Goal: Transaction & Acquisition: Purchase product/service

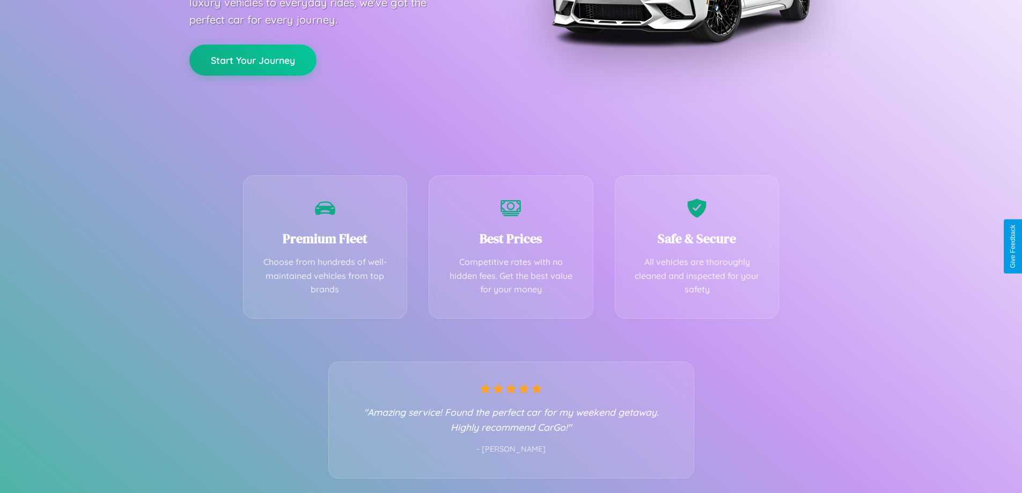
scroll to position [211, 0]
click at [511, 246] on div "Best Prices Competitive rates with no hidden fees. Get the best value for your …" at bounding box center [511, 243] width 165 height 143
click at [253, 59] on button "Start Your Journey" at bounding box center [252, 58] width 127 height 31
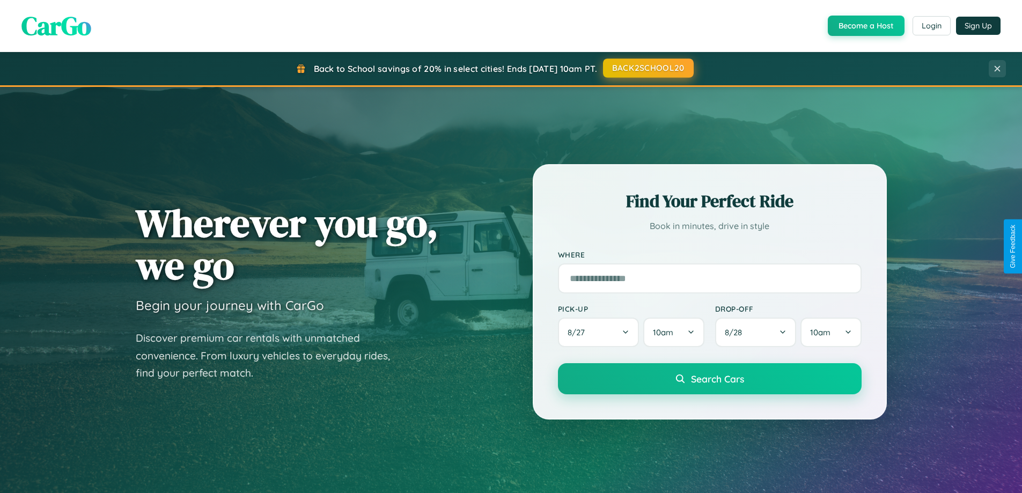
click at [648, 68] on button "BACK2SCHOOL20" at bounding box center [648, 67] width 91 height 19
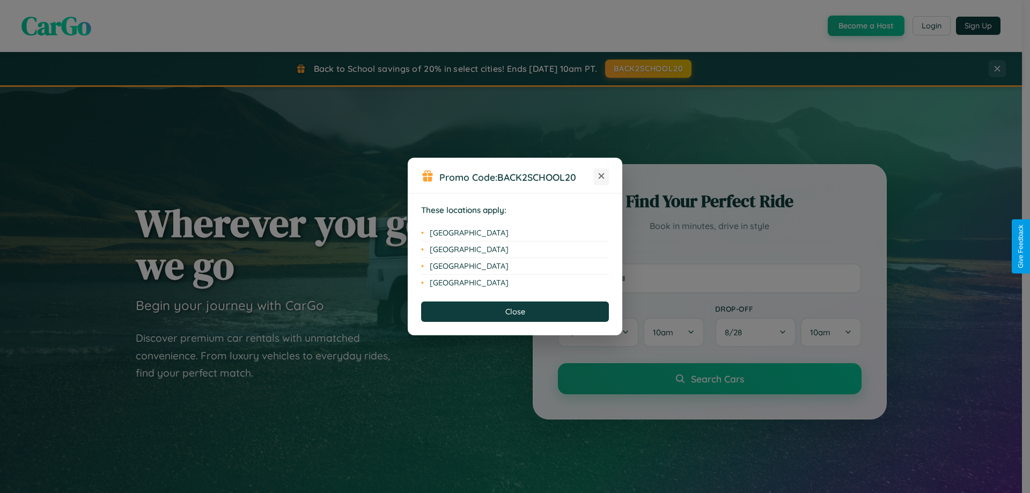
click at [601, 177] on icon at bounding box center [602, 176] width 6 height 6
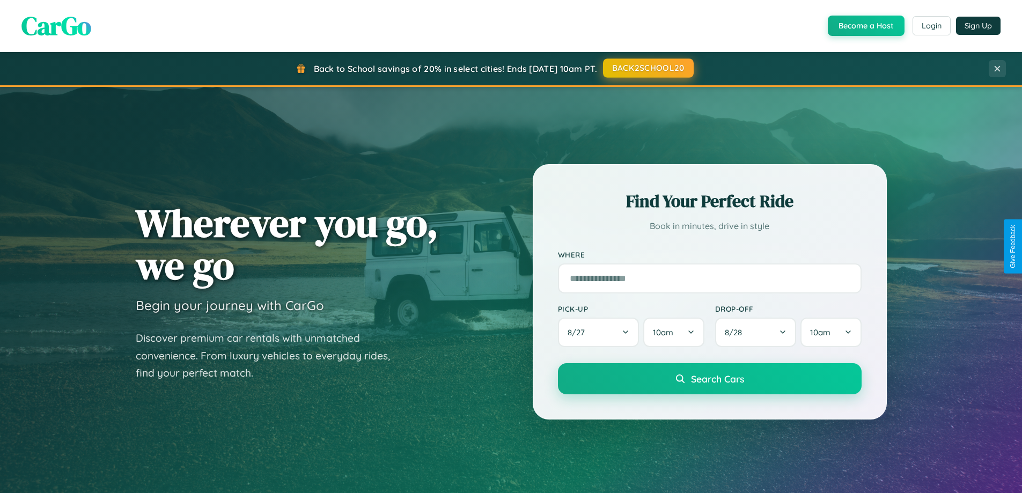
click at [648, 68] on button "BACK2SCHOOL20" at bounding box center [648, 67] width 91 height 19
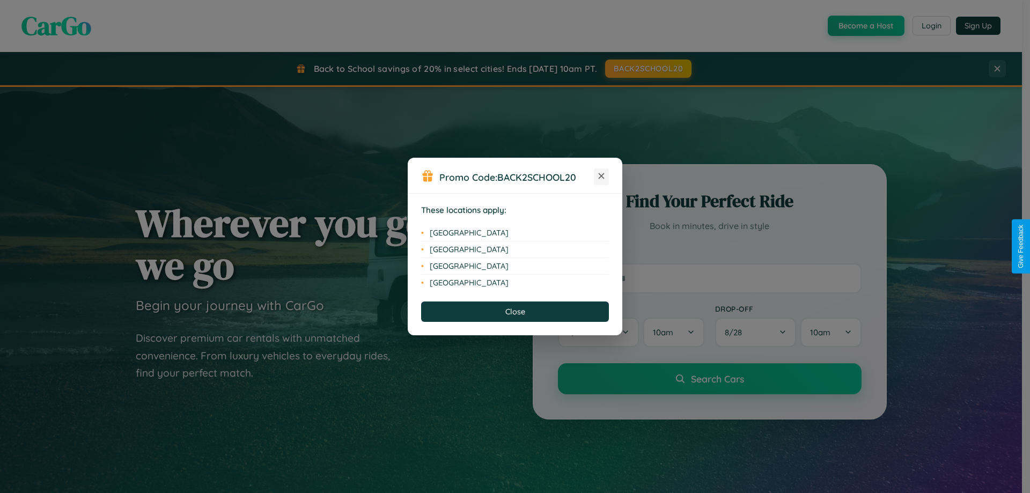
click at [601, 177] on icon at bounding box center [602, 176] width 6 height 6
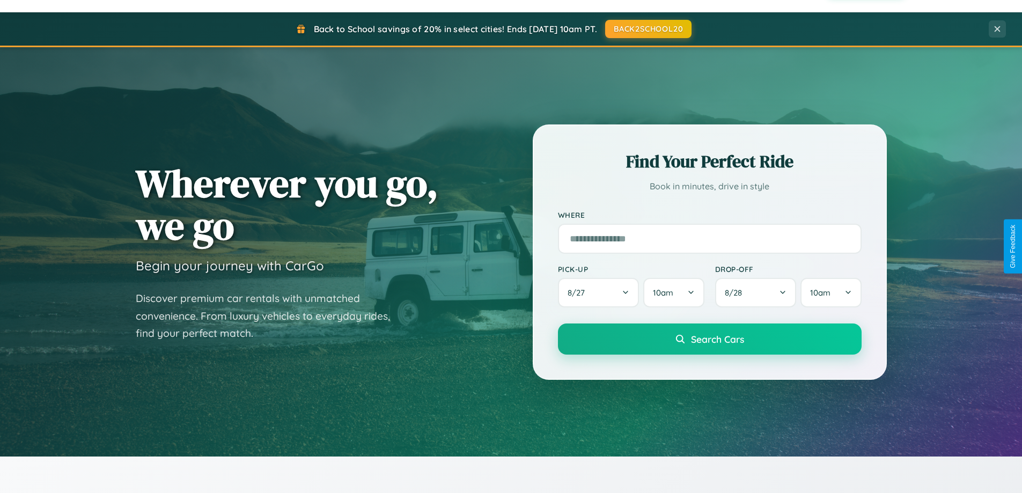
scroll to position [462, 0]
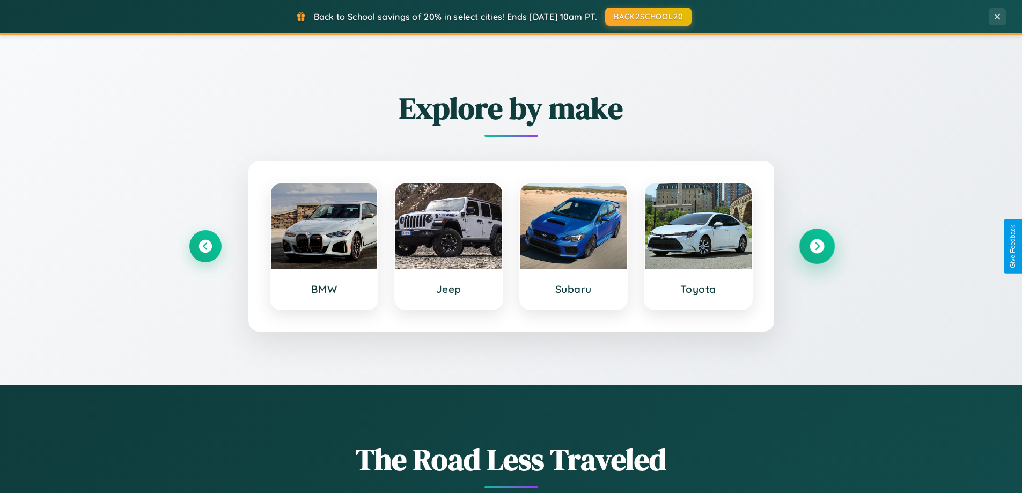
click at [817, 246] on icon at bounding box center [817, 246] width 14 height 14
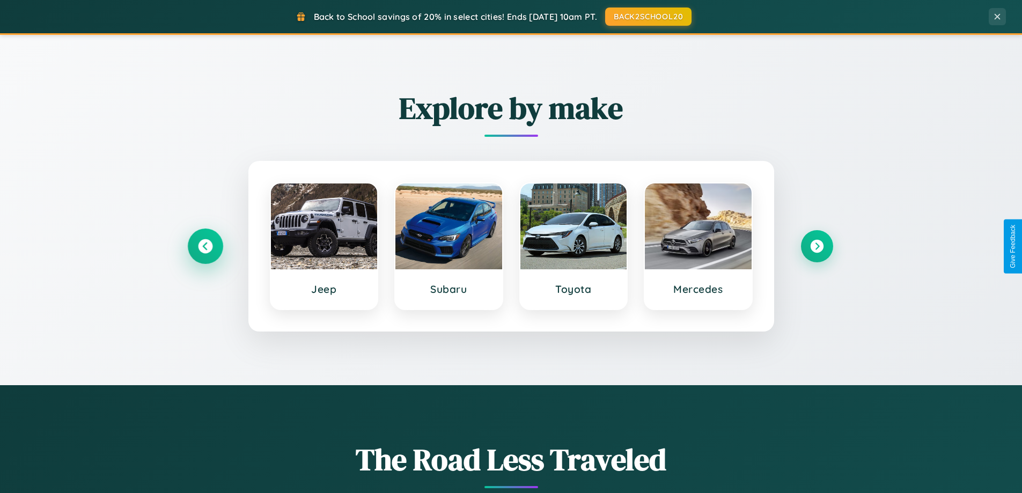
click at [205, 246] on icon at bounding box center [205, 246] width 14 height 14
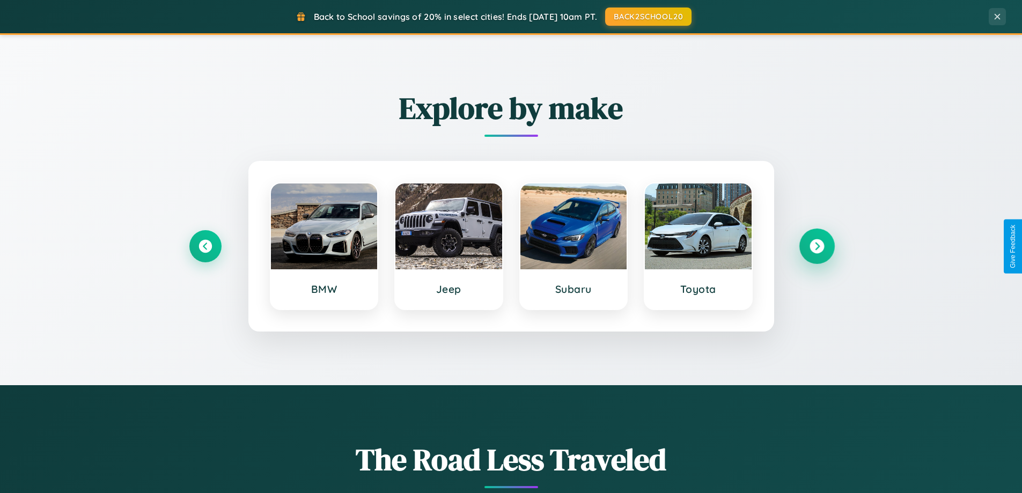
click at [817, 246] on icon at bounding box center [817, 246] width 14 height 14
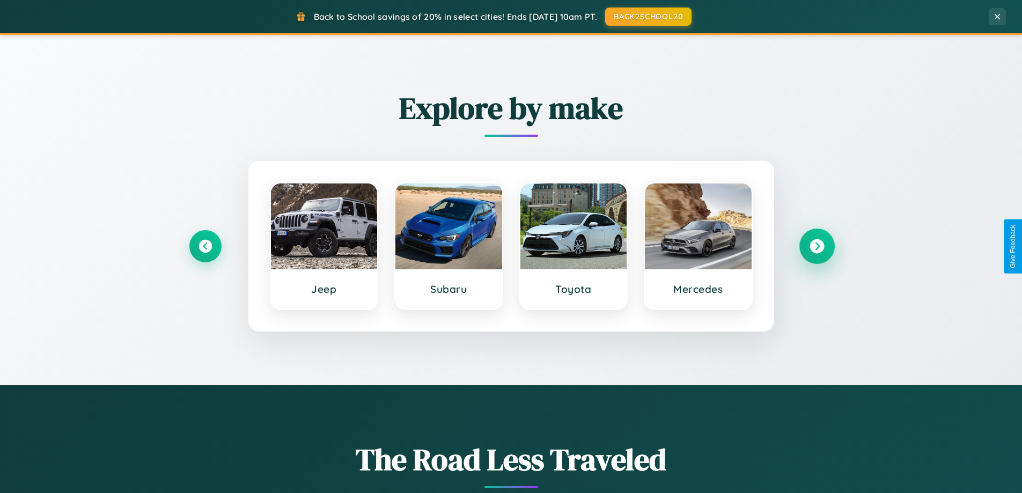
click at [817, 246] on icon at bounding box center [817, 246] width 14 height 14
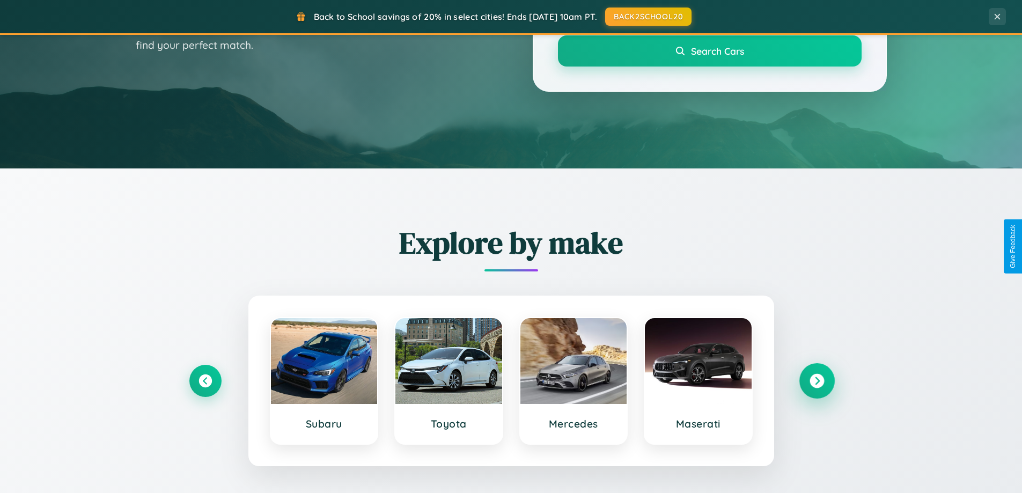
scroll to position [32, 0]
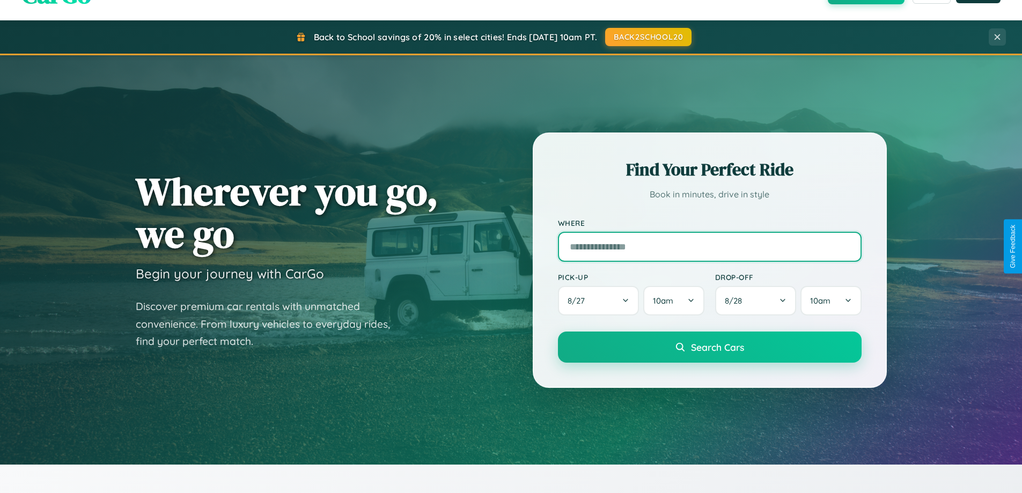
click at [709, 246] on input "text" at bounding box center [710, 247] width 304 height 30
type input "******"
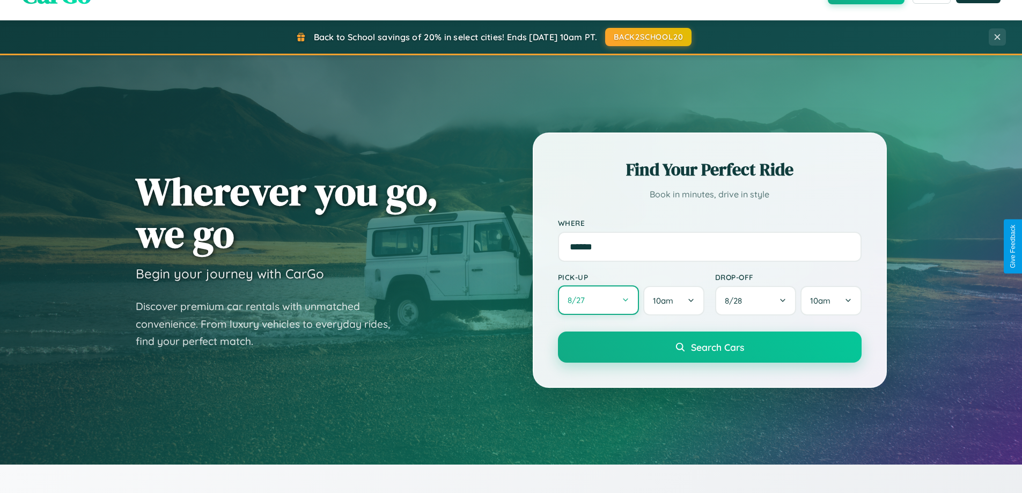
click at [598, 301] on button "8 / 27" at bounding box center [599, 300] width 82 height 30
select select "*"
select select "****"
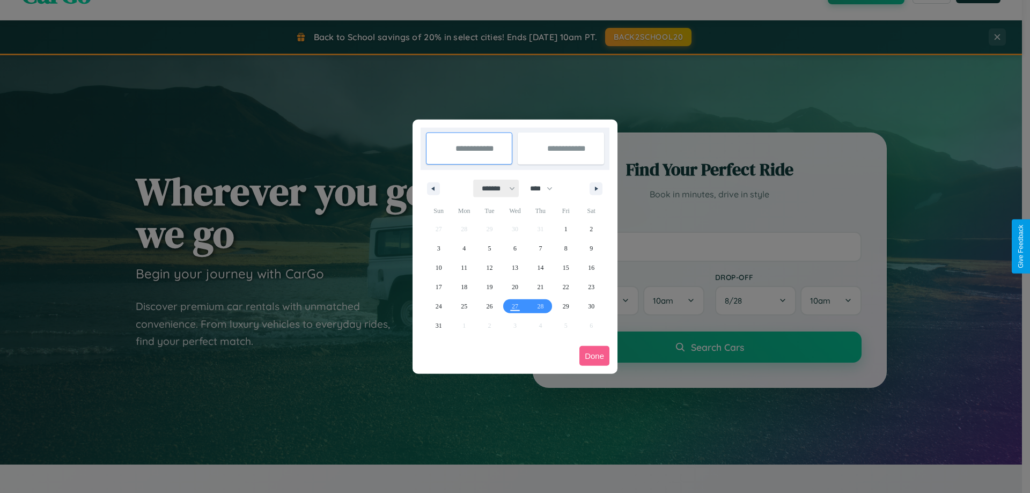
drag, startPoint x: 494, startPoint y: 188, endPoint x: 515, endPoint y: 215, distance: 34.4
click at [494, 188] on select "******* ******** ***** ***** *** **** **** ****** ********* ******* ******** **…" at bounding box center [497, 189] width 46 height 18
select select "*"
click at [546, 188] on select "**** **** **** **** **** **** **** **** **** **** **** **** **** **** **** ****…" at bounding box center [541, 189] width 32 height 18
select select "****"
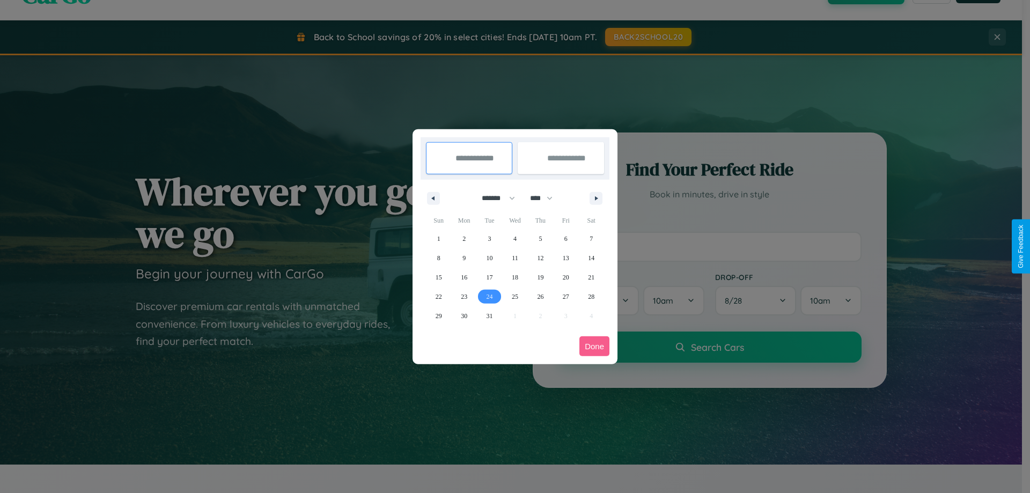
click at [489, 296] on span "24" at bounding box center [490, 296] width 6 height 19
type input "**********"
click at [591, 296] on span "28" at bounding box center [591, 296] width 6 height 19
type input "**********"
click at [594, 346] on button "Done" at bounding box center [594, 346] width 30 height 20
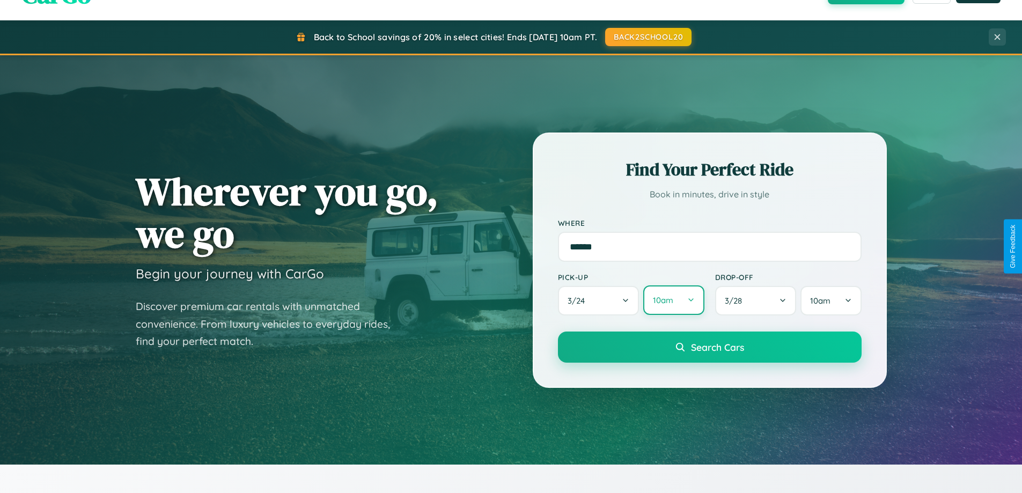
click at [673, 301] on button "10am" at bounding box center [673, 300] width 61 height 30
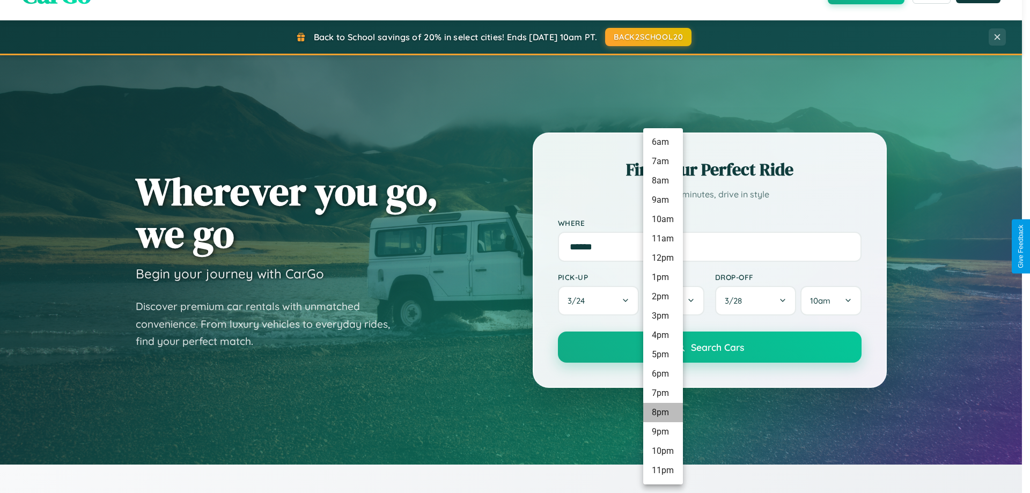
click at [663, 413] on li "8pm" at bounding box center [663, 412] width 40 height 19
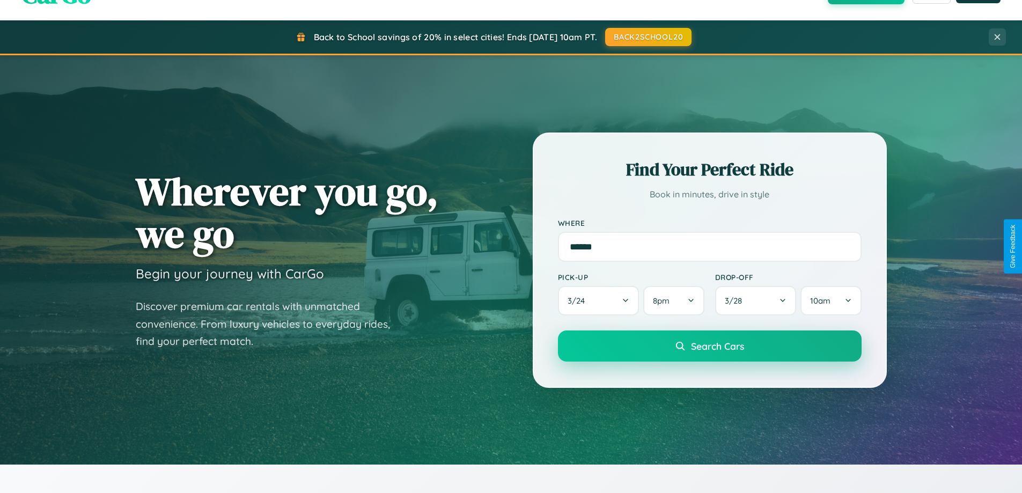
click at [709, 347] on span "Search Cars" at bounding box center [717, 346] width 53 height 12
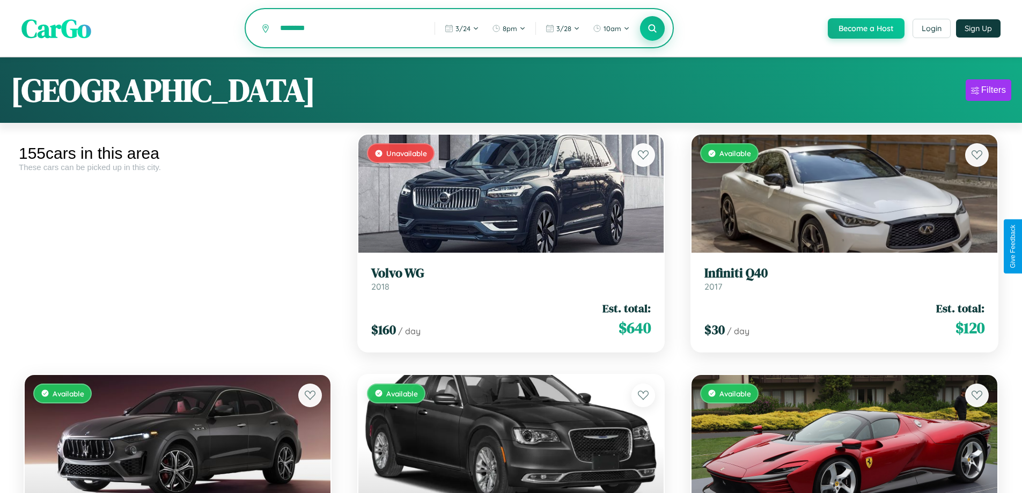
type input "********"
click at [652, 29] on icon at bounding box center [653, 28] width 10 height 10
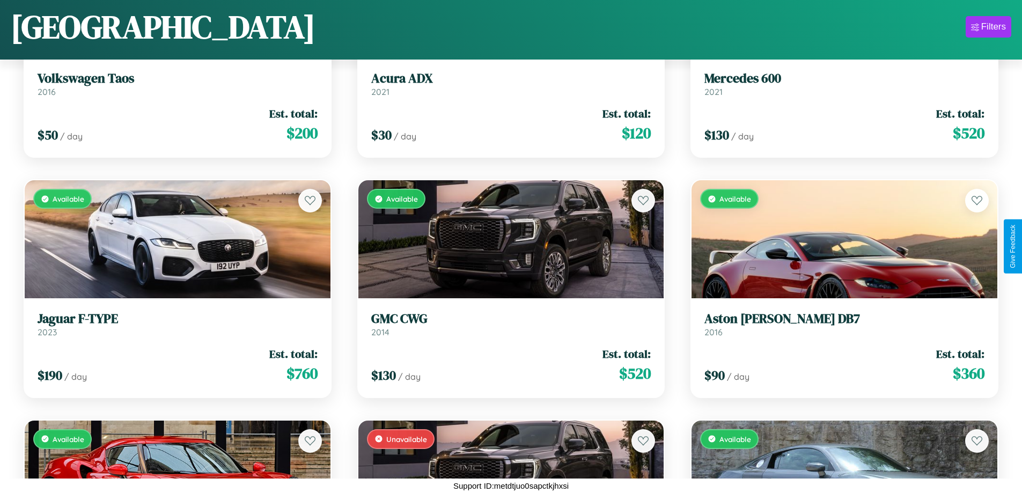
scroll to position [872, 0]
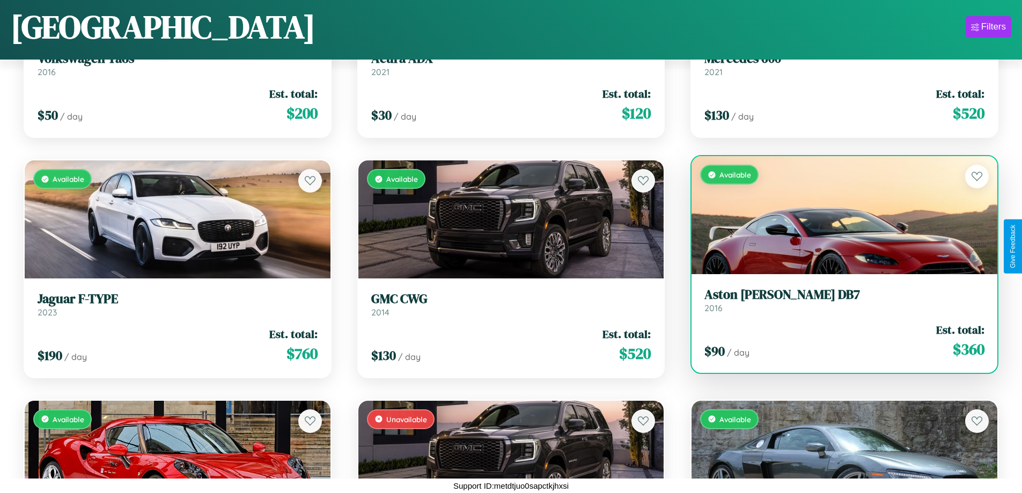
click at [838, 304] on link "Aston Martin DB7 2016" at bounding box center [844, 300] width 280 height 26
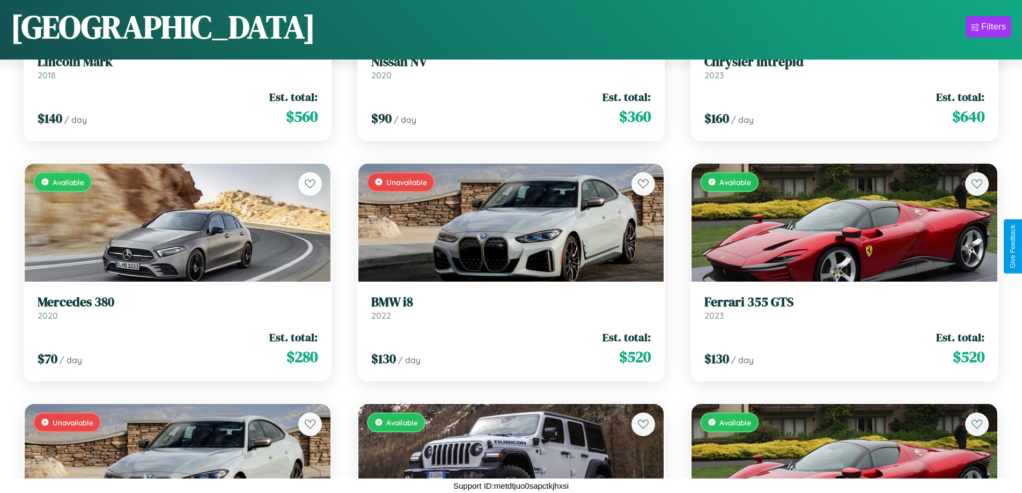
scroll to position [5196, 0]
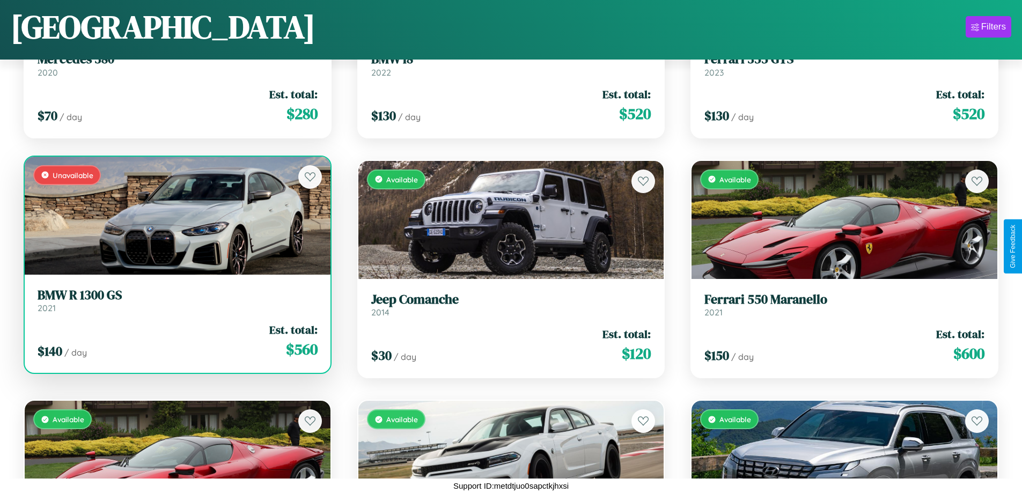
click at [176, 304] on link "BMW R 1300 GS 2021" at bounding box center [178, 301] width 280 height 26
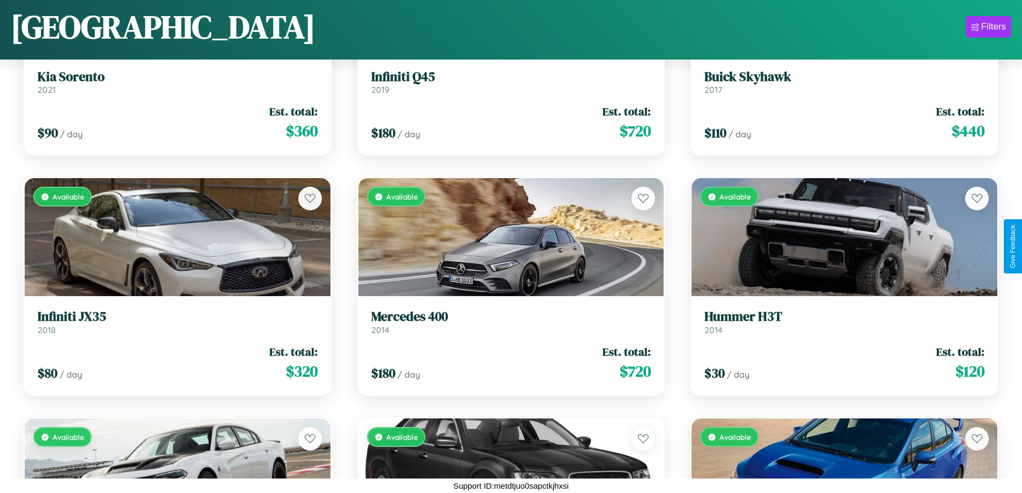
scroll to position [2073, 0]
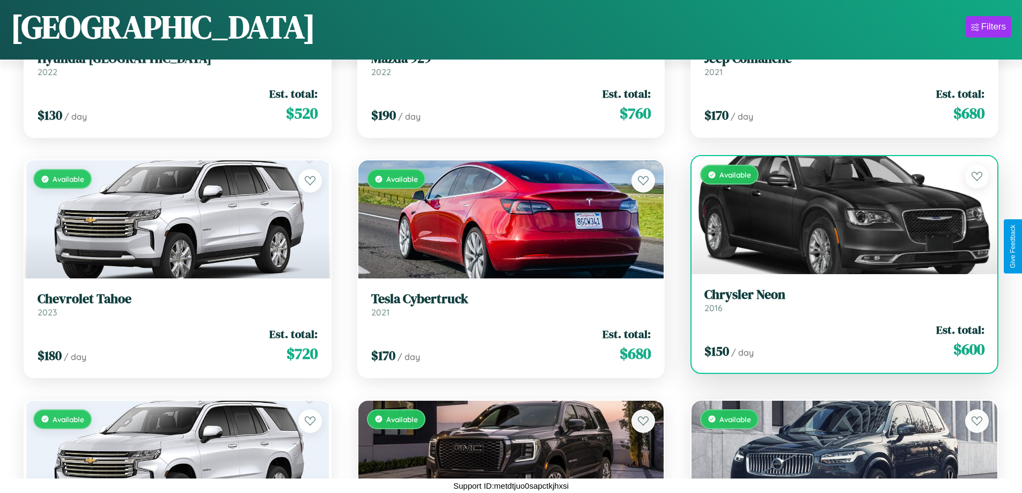
click at [838, 304] on link "Chrysler Neon 2016" at bounding box center [844, 300] width 280 height 26
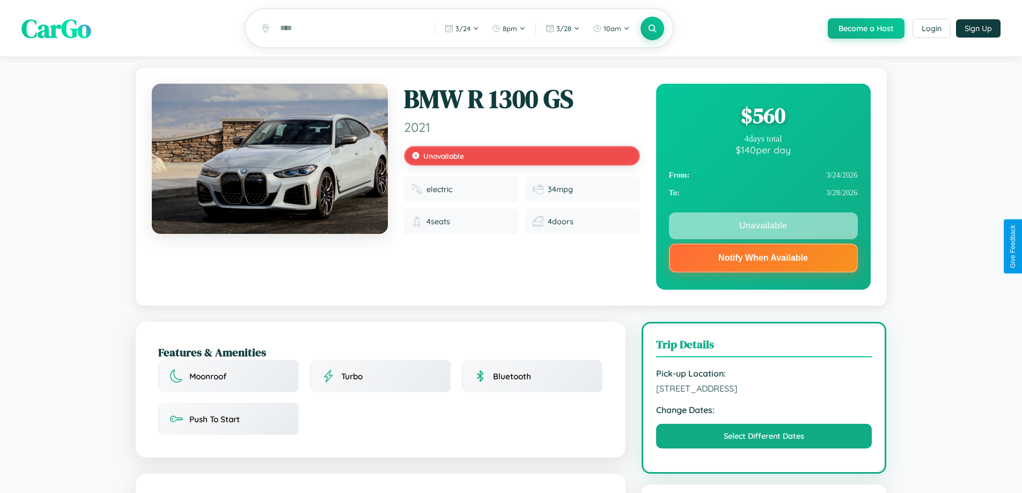
click at [763, 117] on div "$ 560" at bounding box center [763, 115] width 189 height 29
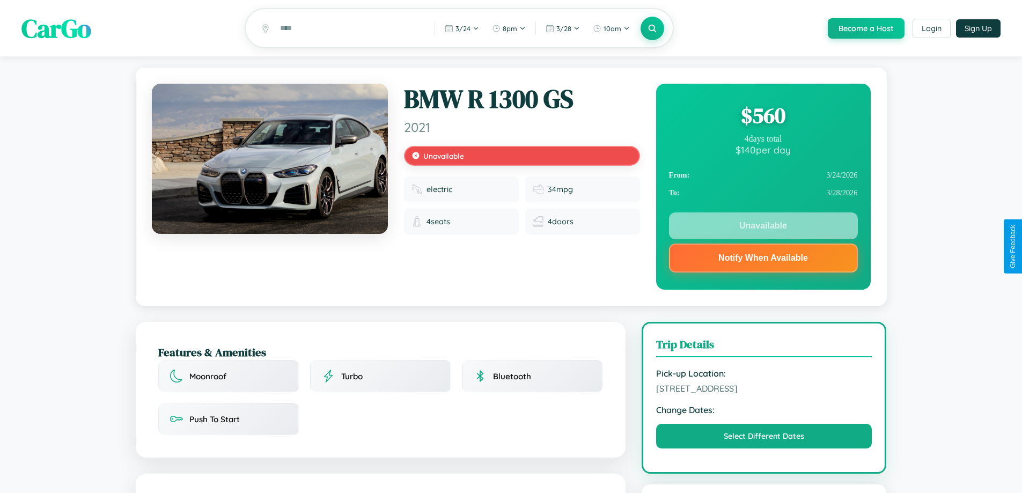
click at [763, 117] on div "$ 560" at bounding box center [763, 115] width 189 height 29
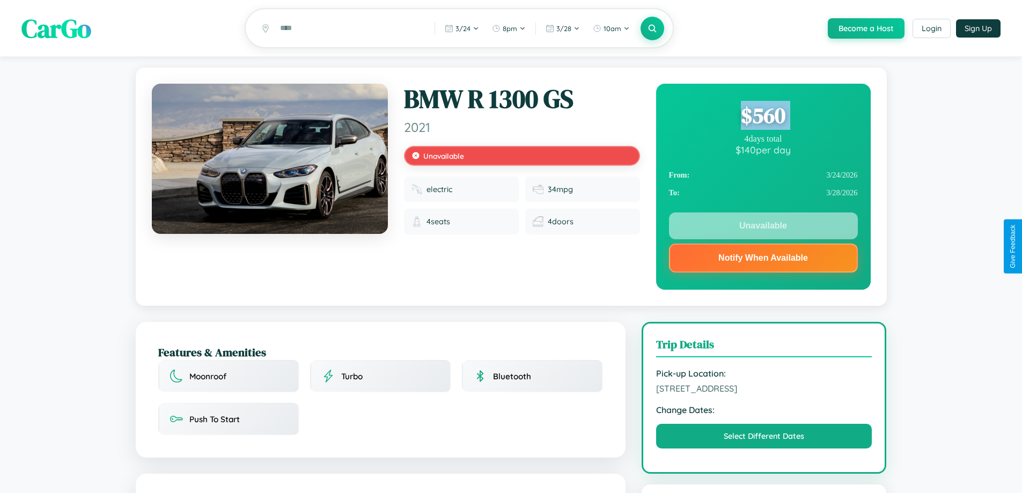
click at [763, 117] on div "$ 560" at bounding box center [763, 115] width 189 height 29
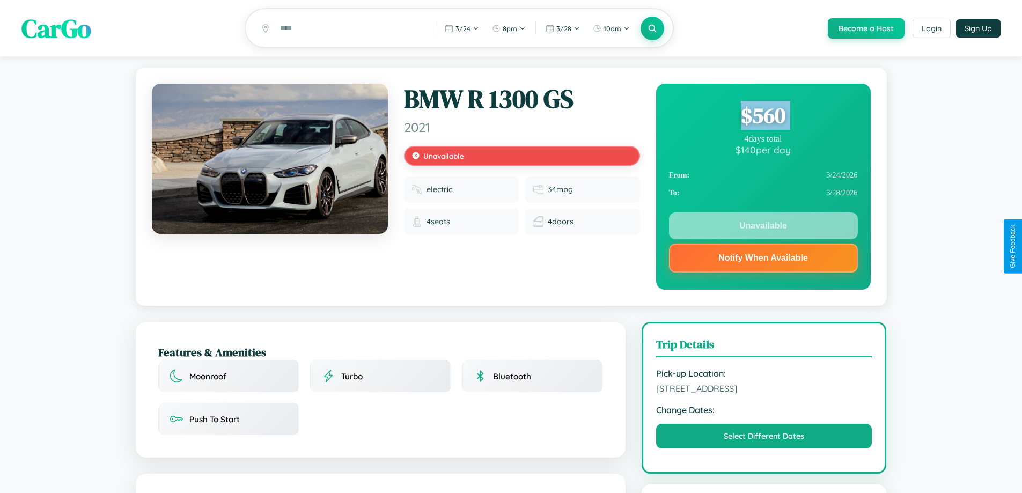
click at [763, 117] on div "$ 560" at bounding box center [763, 115] width 189 height 29
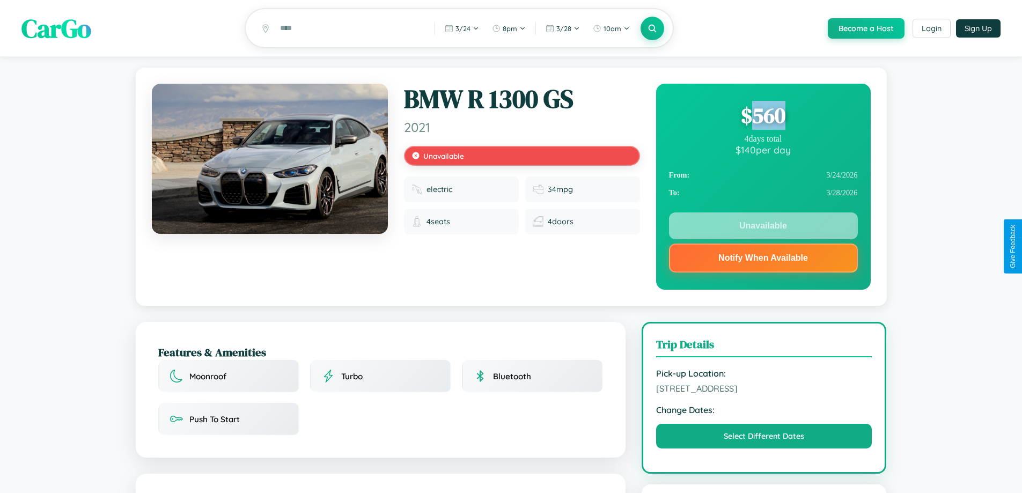
click at [763, 117] on div "$ 560" at bounding box center [763, 115] width 189 height 29
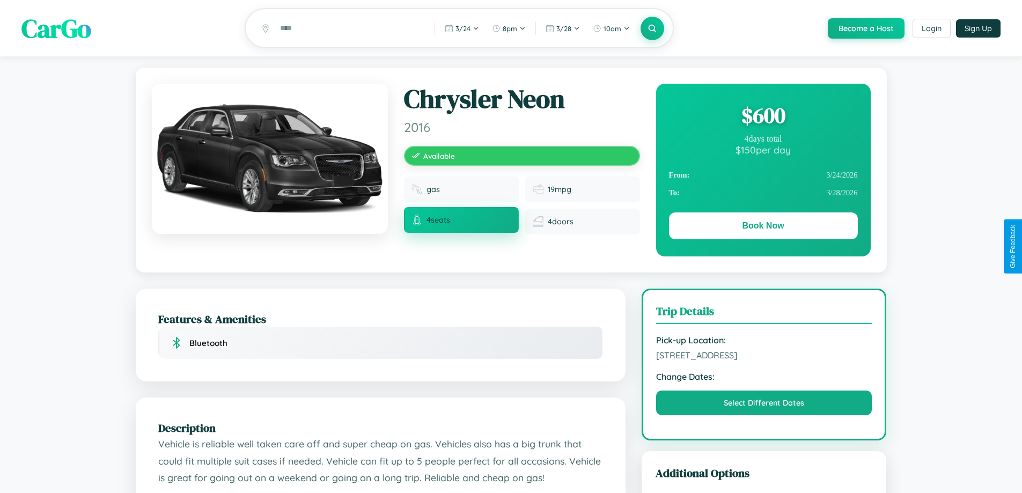
scroll to position [289, 0]
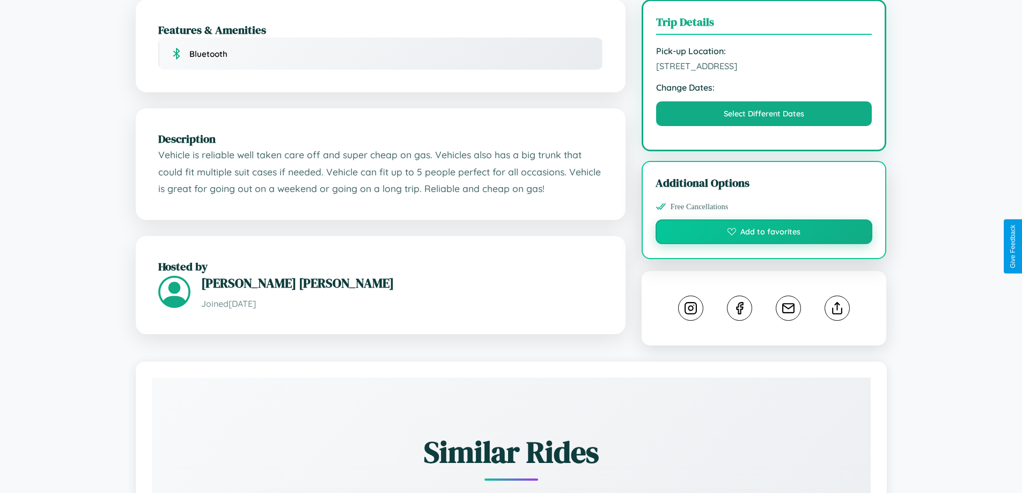
click at [764, 244] on button "Add to favorites" at bounding box center [764, 231] width 217 height 25
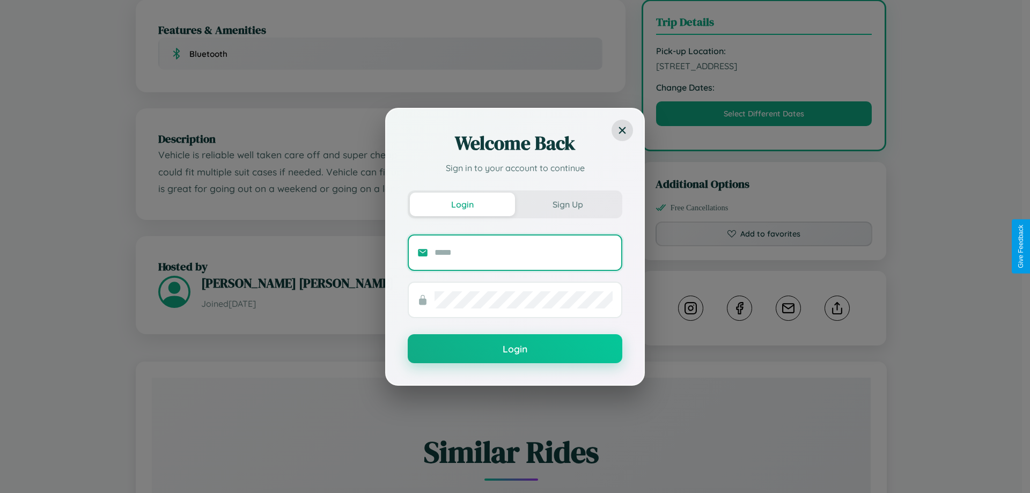
click at [524, 252] on input "text" at bounding box center [524, 252] width 178 height 17
type input "**********"
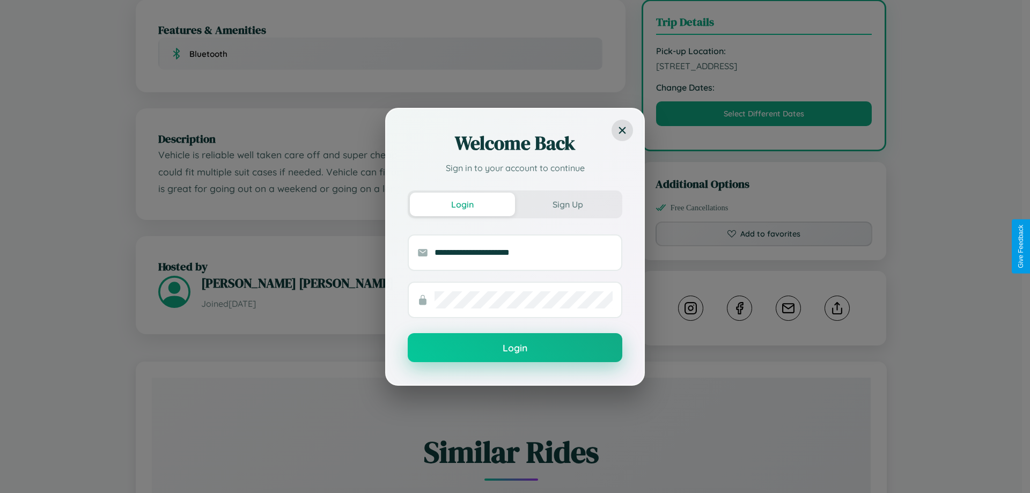
click at [515, 348] on button "Login" at bounding box center [515, 347] width 215 height 29
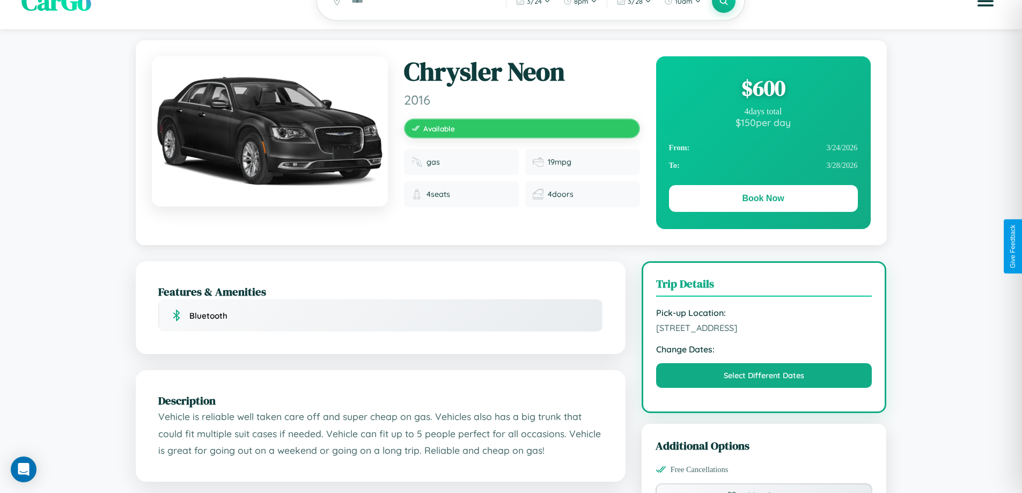
scroll to position [0, 0]
